Goal: Navigation & Orientation: Find specific page/section

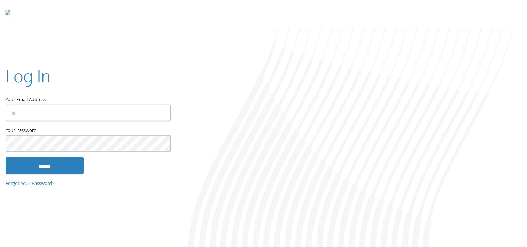
type input "**********"
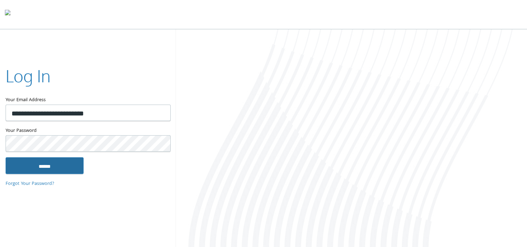
click at [62, 167] on input "******" at bounding box center [45, 165] width 78 height 17
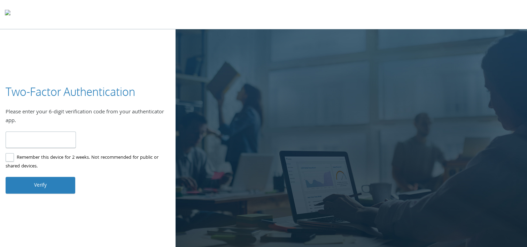
click at [62, 146] on input "number" at bounding box center [41, 139] width 70 height 16
type input "******"
